Goal: Find specific page/section: Find specific page/section

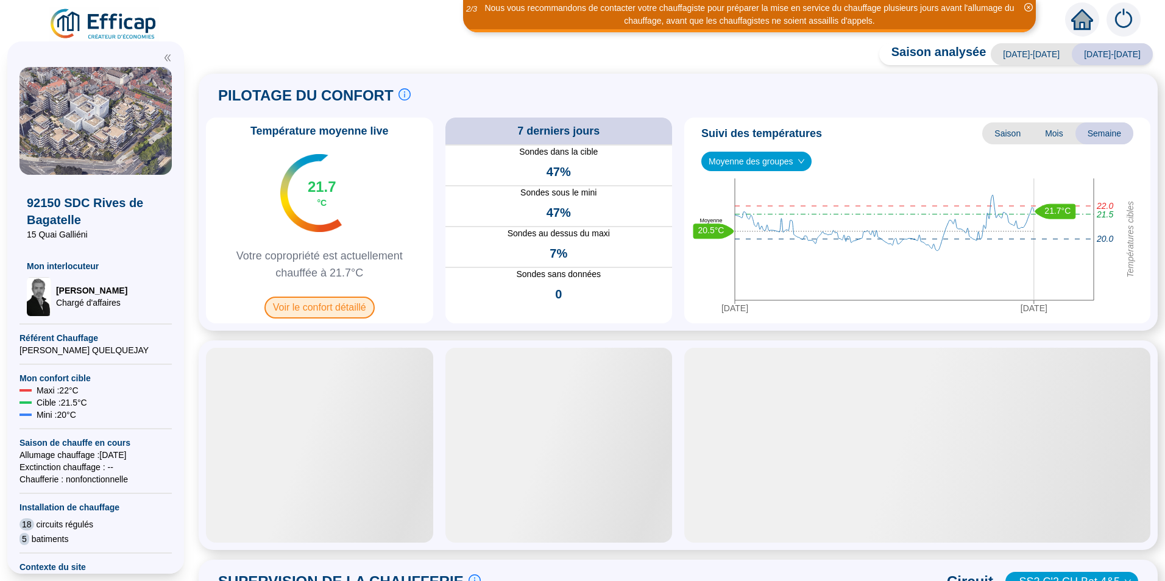
click at [293, 311] on span "Voir le confort détaillé" at bounding box center [320, 308] width 110 height 22
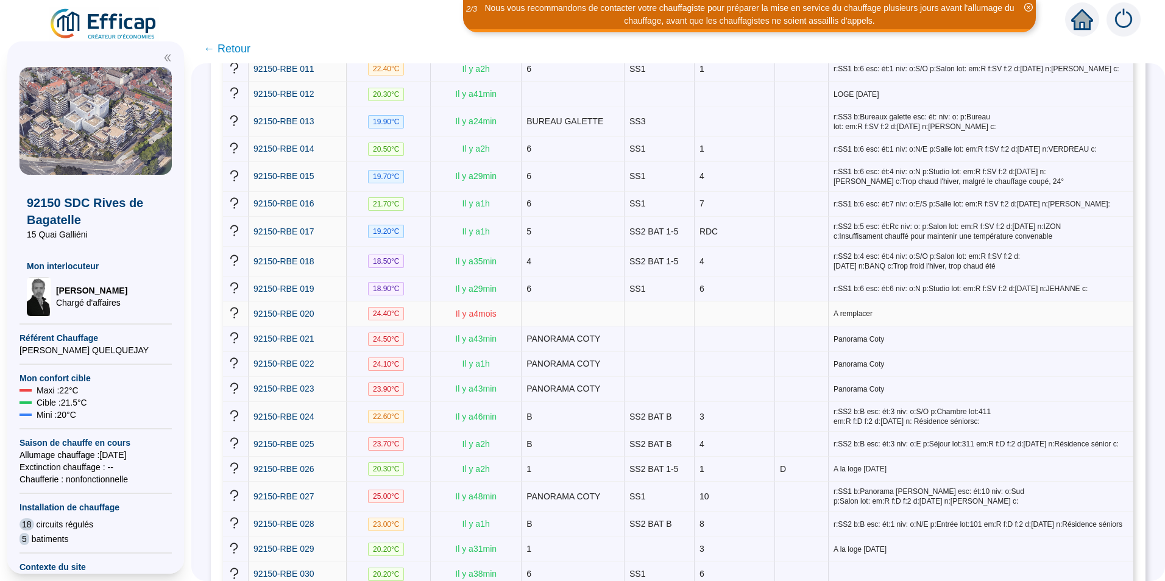
scroll to position [488, 0]
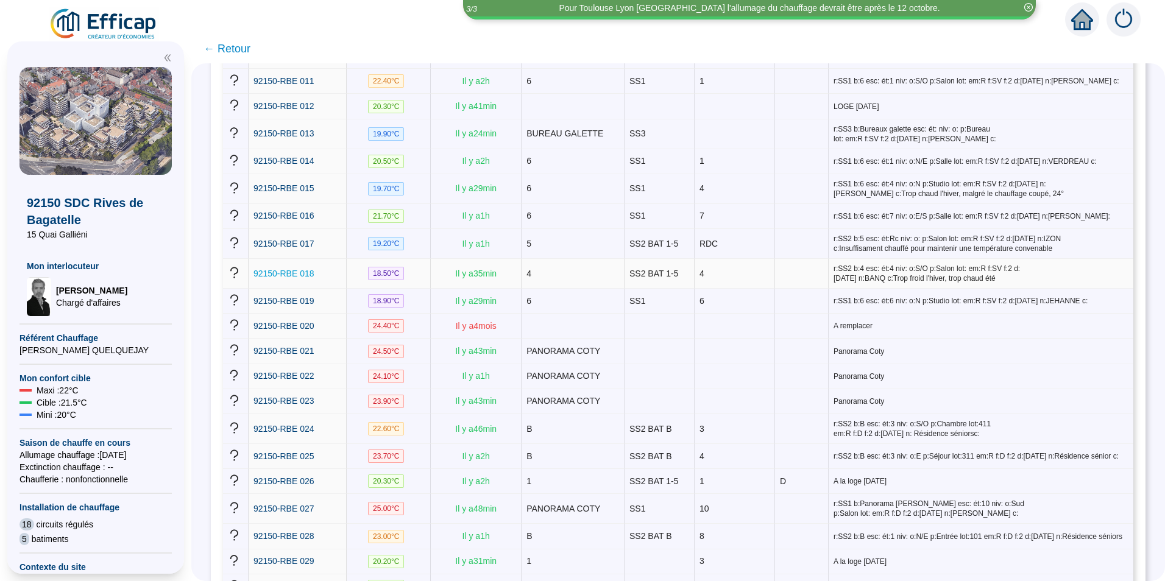
click at [314, 269] on span "92150-RBE 018" at bounding box center [284, 274] width 61 height 10
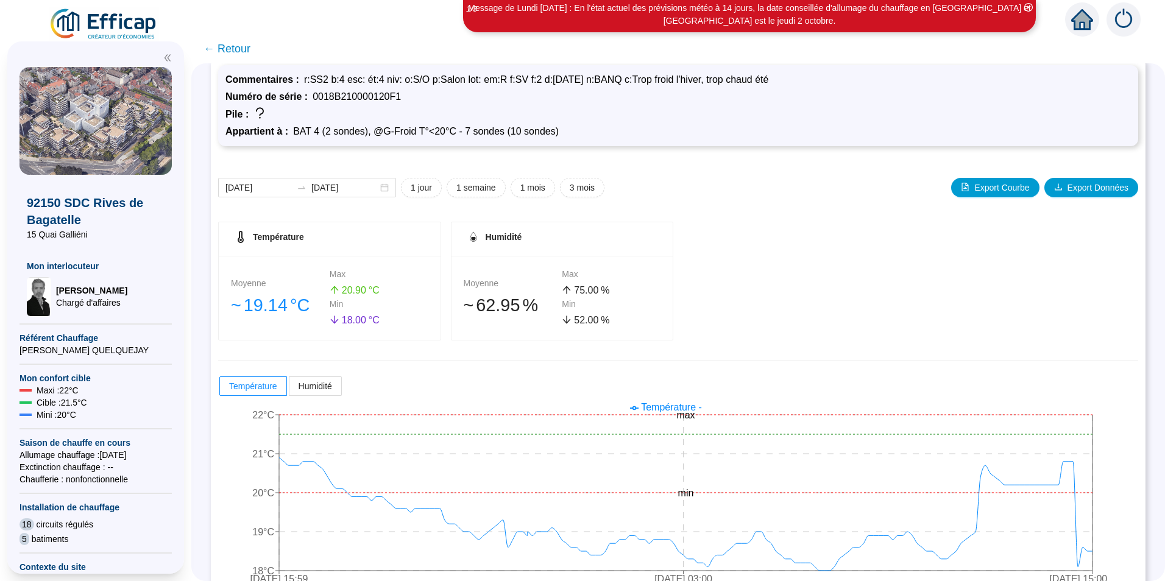
scroll to position [69, 0]
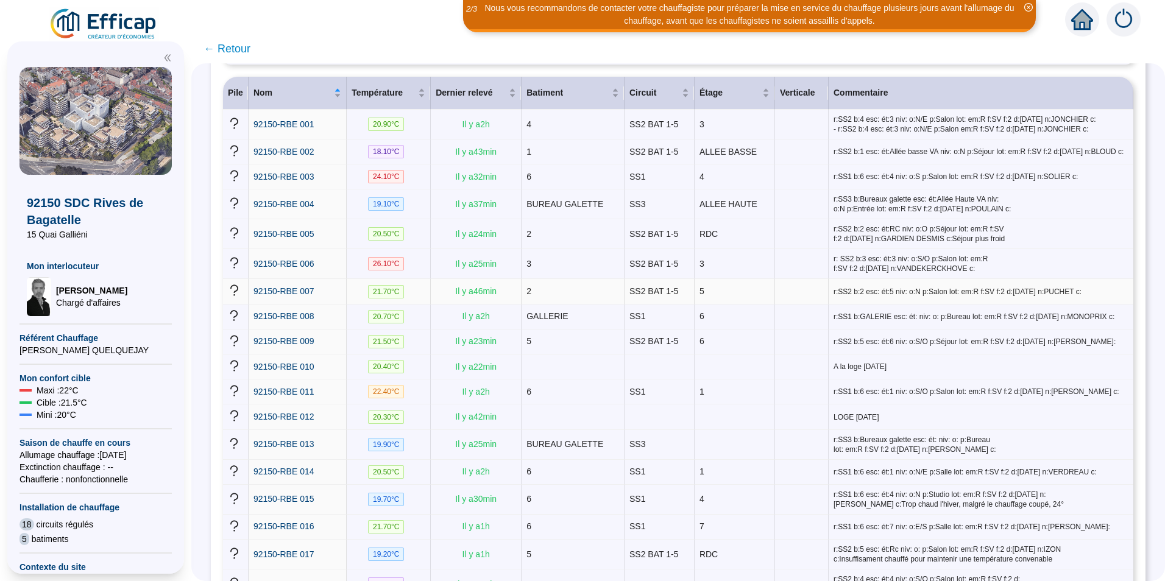
scroll to position [122, 0]
